Goal: Information Seeking & Learning: Learn about a topic

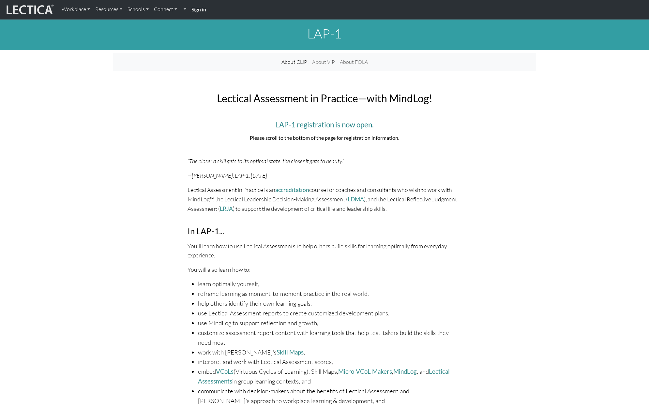
click at [300, 172] on p "—[PERSON_NAME], LAP-1, [DATE]" at bounding box center [324, 175] width 274 height 9
drag, startPoint x: 305, startPoint y: 224, endPoint x: 313, endPoint y: 236, distance: 14.3
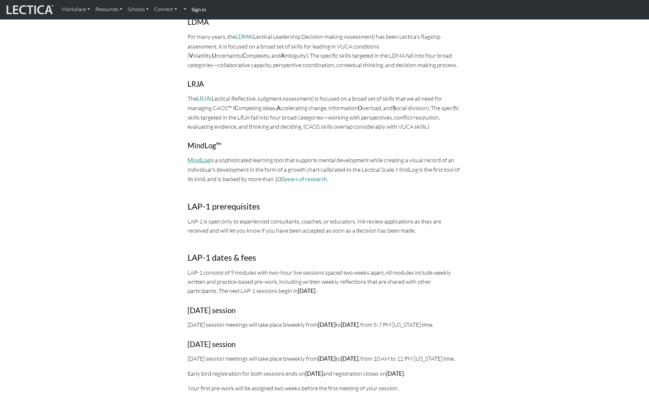
scroll to position [472, 0]
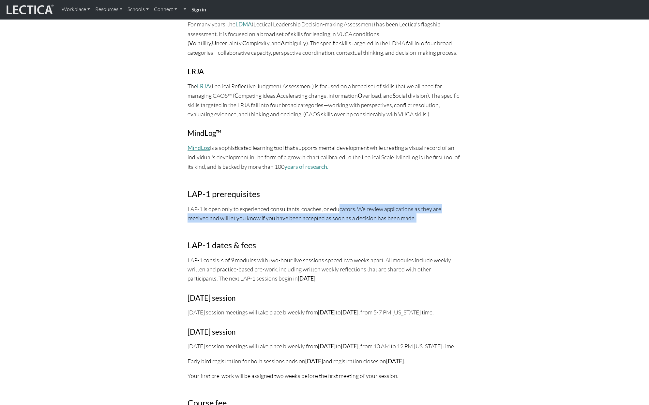
drag, startPoint x: 337, startPoint y: 222, endPoint x: 337, endPoint y: 198, distance: 24.1
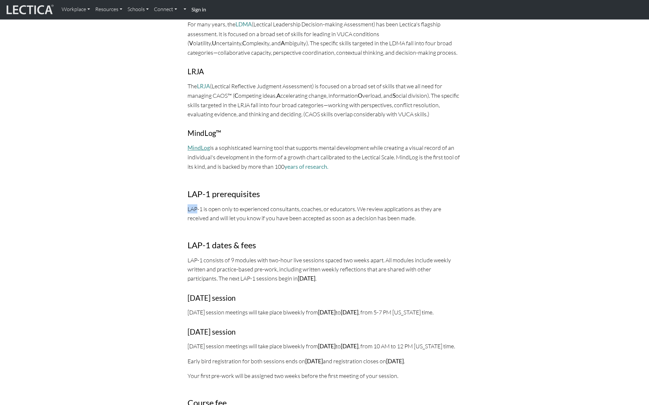
drag, startPoint x: 337, startPoint y: 197, endPoint x: 335, endPoint y: 189, distance: 8.8
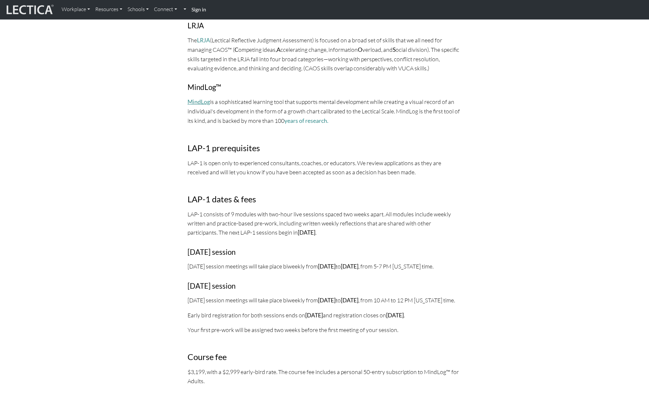
scroll to position [519, 0]
click at [334, 184] on div "Lectical Assessment in Practice—with MindLog! LAP-1 registration is now open. P…" at bounding box center [325, 396] width 282 height 1657
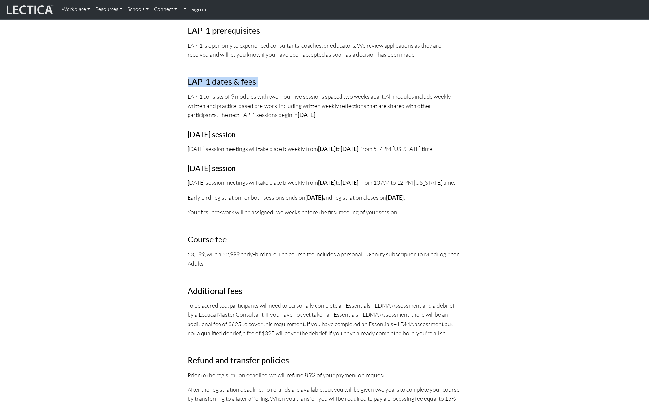
scroll to position [652, 0]
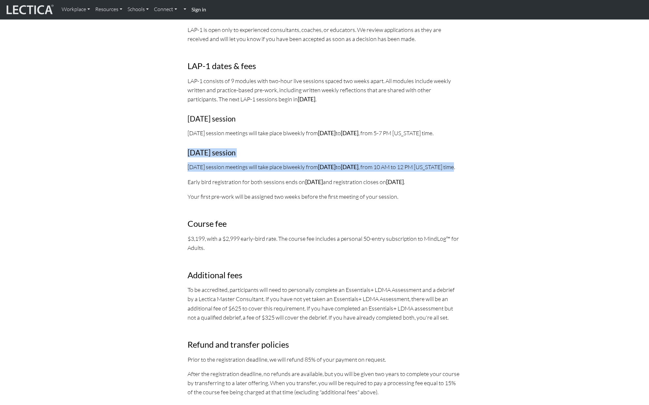
drag, startPoint x: 334, startPoint y: 182, endPoint x: 329, endPoint y: 150, distance: 32.3
click at [329, 150] on div "Lectical Assessment in Practice—with MindLog! LAP-1 registration is now open. P…" at bounding box center [325, 263] width 282 height 1657
drag, startPoint x: 329, startPoint y: 150, endPoint x: 338, endPoint y: 190, distance: 40.7
click at [337, 188] on div "Lectical Assessment in Practice—with MindLog! LAP-1 registration is now open. P…" at bounding box center [325, 263] width 282 height 1657
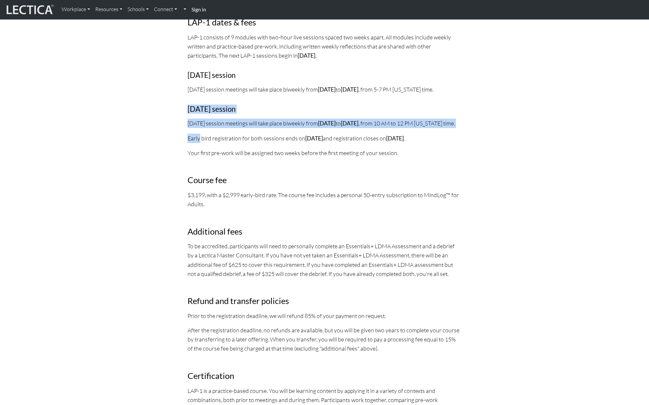
scroll to position [785, 0]
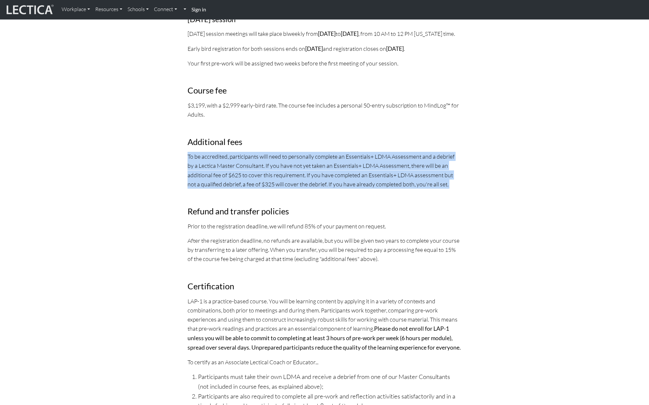
drag, startPoint x: 347, startPoint y: 213, endPoint x: 335, endPoint y: 139, distance: 75.3
click at [337, 144] on div "Lectical Assessment in Practice—with MindLog! LAP-1 registration is now open. P…" at bounding box center [325, 130] width 282 height 1657
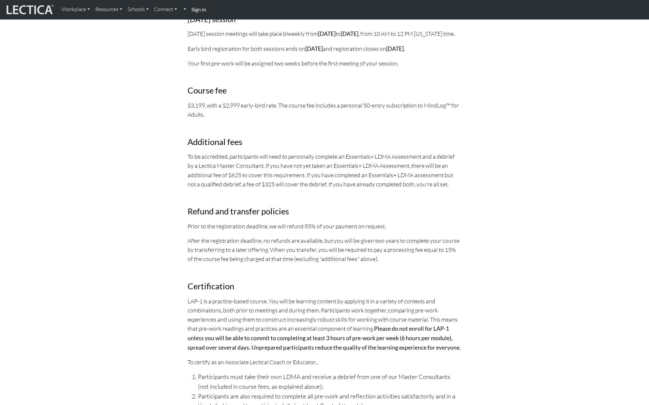
click at [331, 119] on p "$3,199, with a $2,999 early-bird rate. The course fee includes a personal 50-en…" at bounding box center [324, 110] width 274 height 18
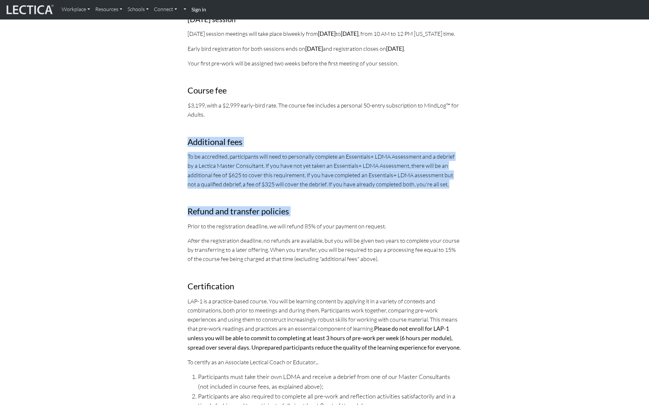
drag, startPoint x: 333, startPoint y: 131, endPoint x: 376, endPoint y: 236, distance: 113.9
click at [376, 236] on div "Lectical Assessment in Practice—with MindLog! LAP-1 registration is now open. P…" at bounding box center [325, 130] width 282 height 1657
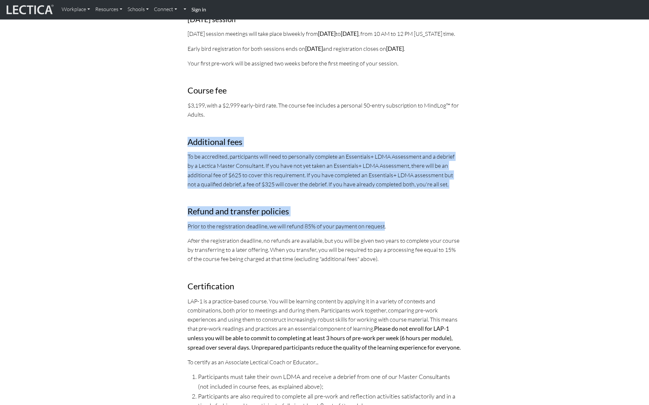
click at [376, 231] on p "Prior to the registration deadline, we will refund 85% of your payment on reque…" at bounding box center [324, 226] width 274 height 9
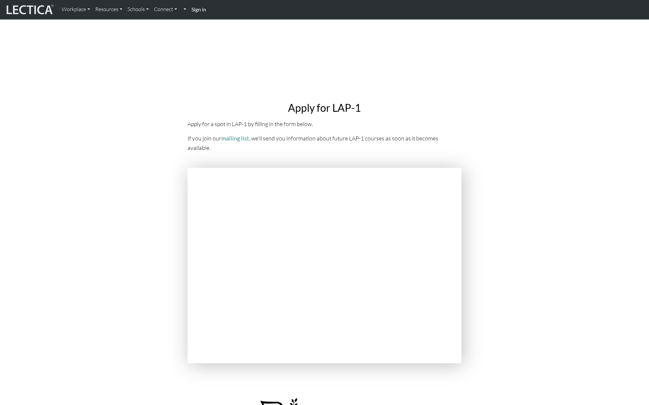
scroll to position [1156, 0]
